Goal: Transaction & Acquisition: Subscribe to service/newsletter

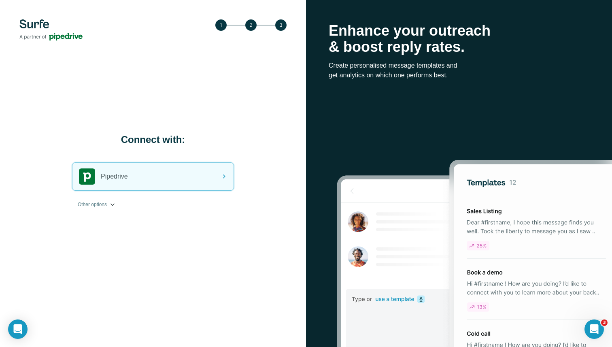
click at [102, 203] on span "Other options" at bounding box center [92, 204] width 29 height 7
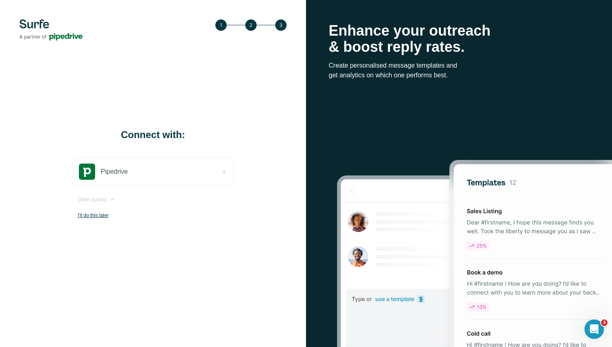
click at [100, 214] on p "I'll do this later" at bounding box center [156, 215] width 156 height 7
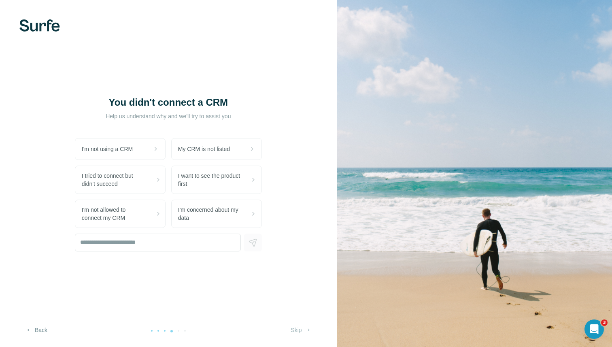
click at [38, 330] on button "Back" at bounding box center [36, 330] width 34 height 15
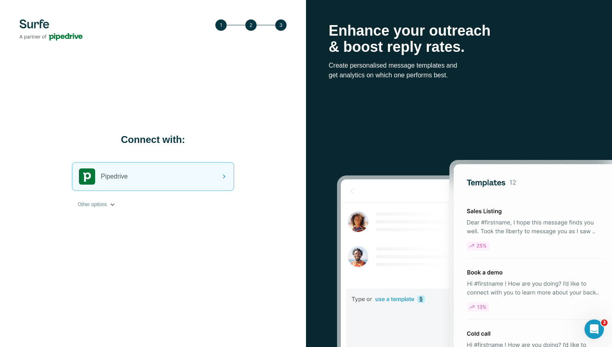
click at [104, 201] on span "Other options" at bounding box center [92, 204] width 29 height 7
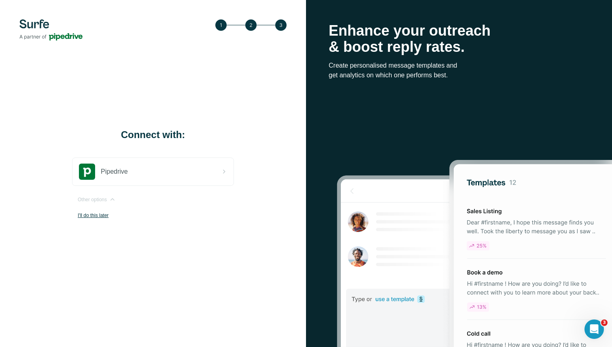
click at [96, 215] on p "I'll do this later" at bounding box center [156, 215] width 156 height 7
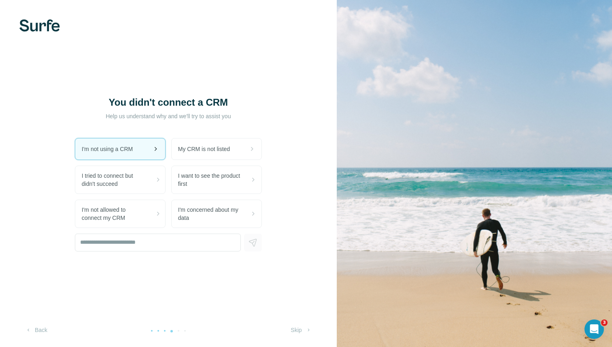
click at [104, 152] on span "I'm not using a CRM" at bounding box center [111, 149] width 58 height 8
click at [298, 330] on button "Skip" at bounding box center [301, 330] width 32 height 15
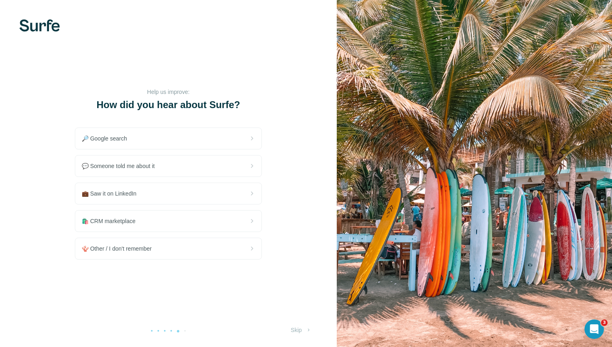
click at [298, 330] on button "Skip" at bounding box center [301, 330] width 32 height 15
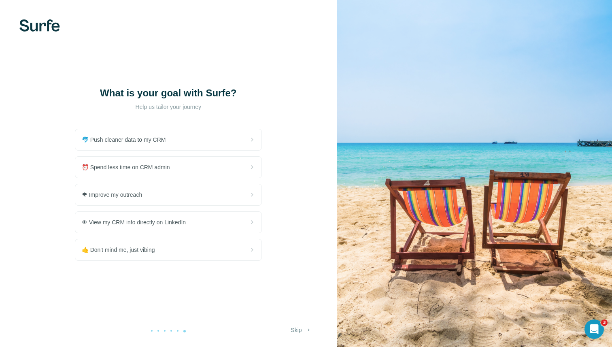
click at [298, 330] on button "Skip" at bounding box center [301, 330] width 32 height 15
